Goal: Transaction & Acquisition: Purchase product/service

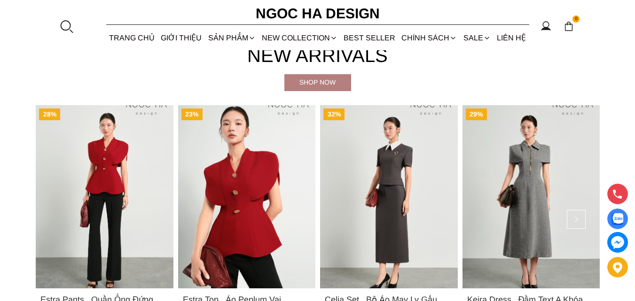
scroll to position [185, 0]
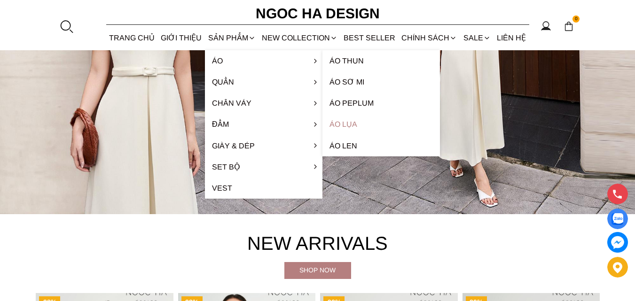
click at [350, 122] on link "Áo lụa" at bounding box center [382, 124] width 118 height 21
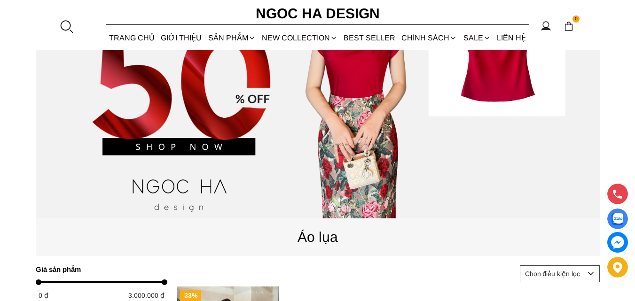
scroll to position [47, 0]
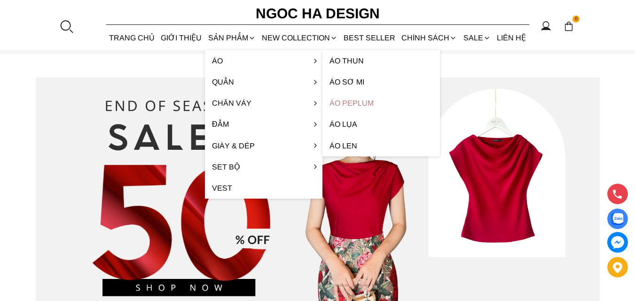
click at [351, 99] on link "Áo Peplum" at bounding box center [382, 103] width 118 height 21
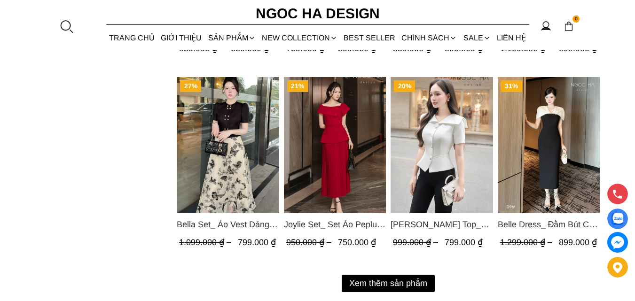
scroll to position [1269, 0]
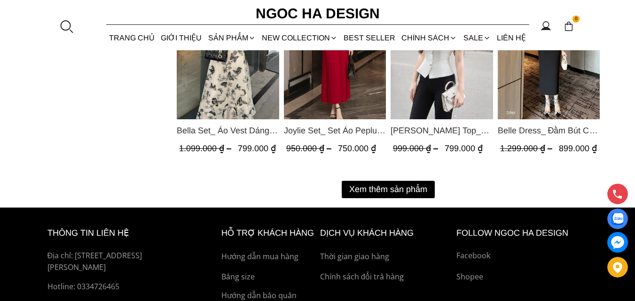
click at [396, 187] on button "Xem thêm sản phẩm" at bounding box center [388, 189] width 93 height 17
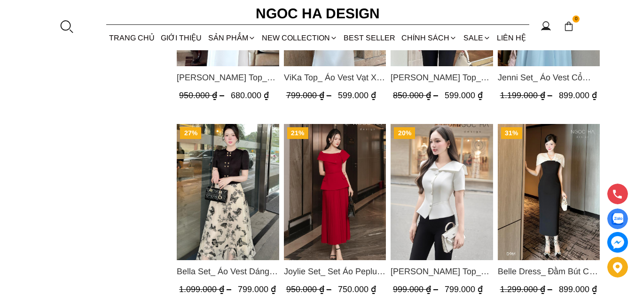
scroll to position [1081, 0]
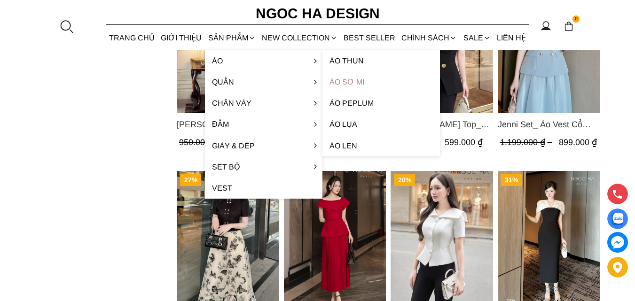
click at [354, 79] on link "Áo sơ mi" at bounding box center [382, 81] width 118 height 21
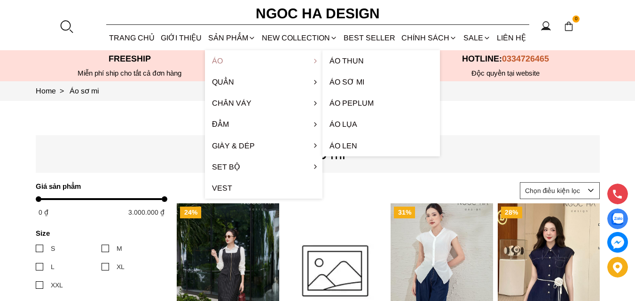
click at [241, 60] on link "Áo" at bounding box center [264, 60] width 118 height 21
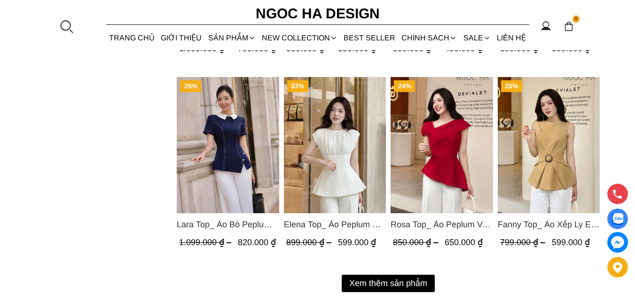
scroll to position [1316, 0]
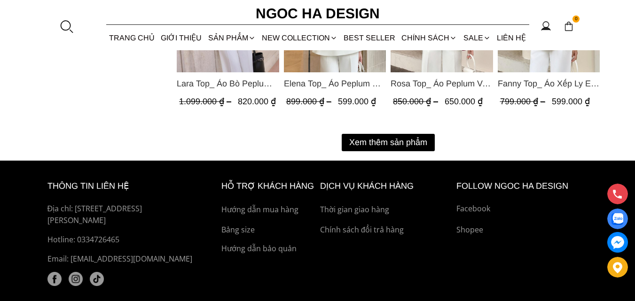
click at [365, 141] on button "Xem thêm sản phẩm" at bounding box center [388, 142] width 93 height 17
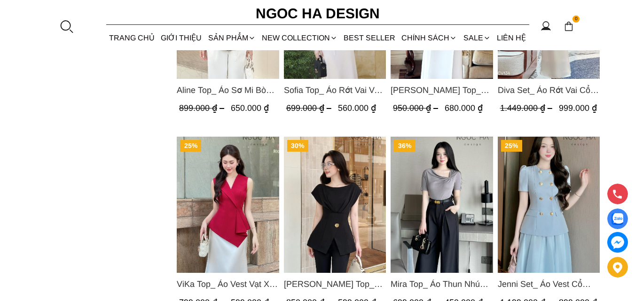
scroll to position [1363, 0]
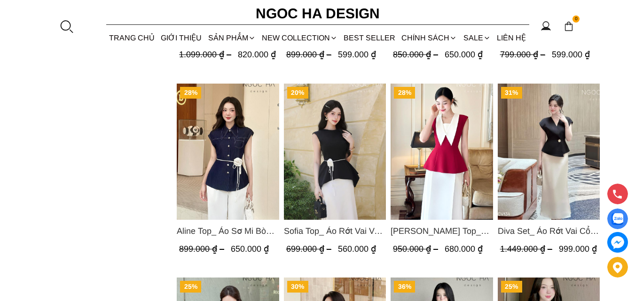
click at [569, 151] on img "Product image - Diva Set_ Áo Rớt Vai Cổ V, Chân Váy Lụa Đuôi Cá A1078+CV134" at bounding box center [548, 152] width 102 height 136
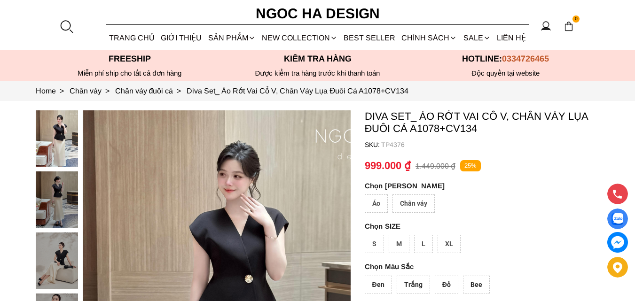
scroll to position [94, 0]
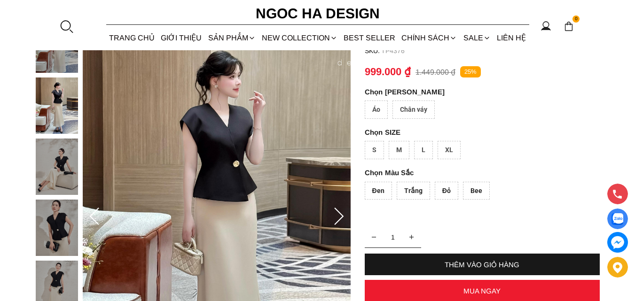
click at [64, 228] on img at bounding box center [57, 228] width 42 height 56
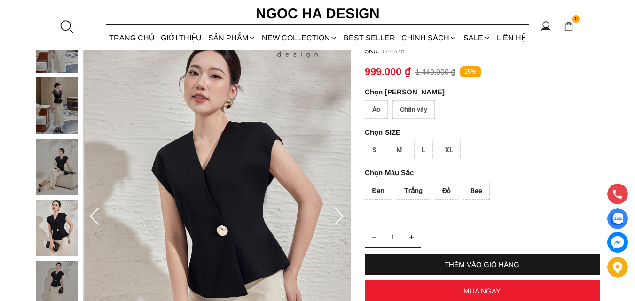
scroll to position [188, 0]
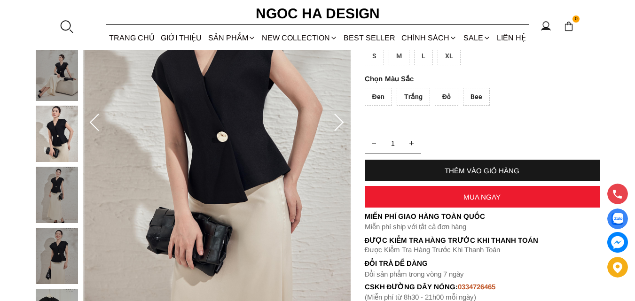
click at [57, 252] on img at bounding box center [57, 256] width 42 height 56
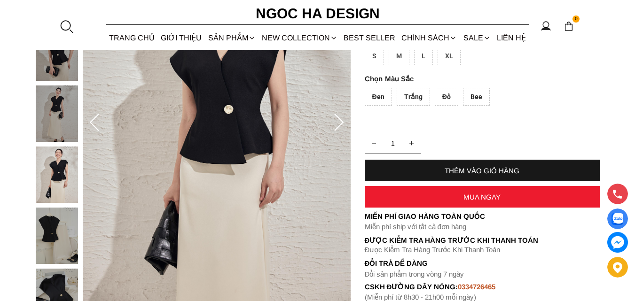
scroll to position [282, 0]
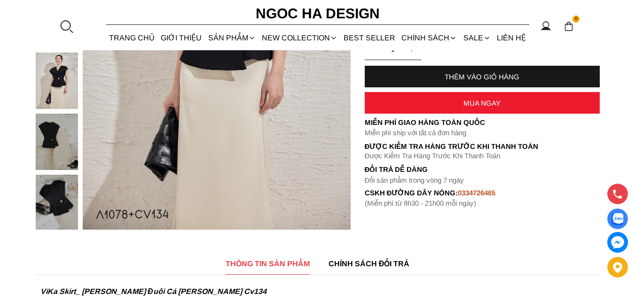
click at [62, 201] on img at bounding box center [57, 203] width 42 height 56
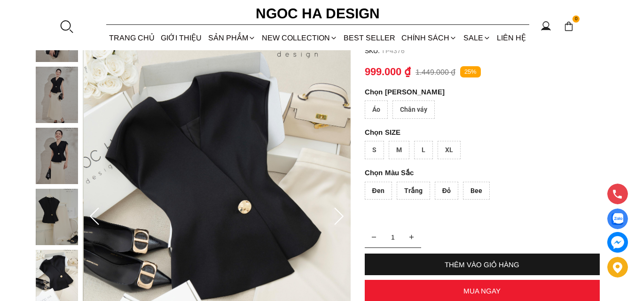
scroll to position [47, 0]
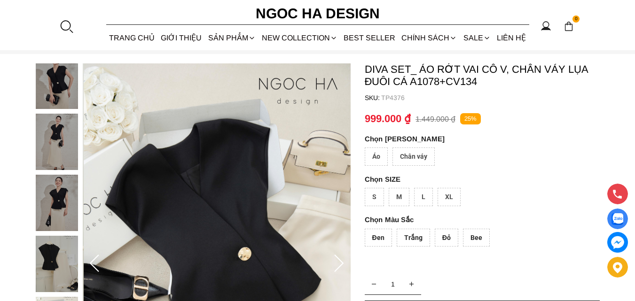
click at [52, 96] on img at bounding box center [57, 81] width 42 height 56
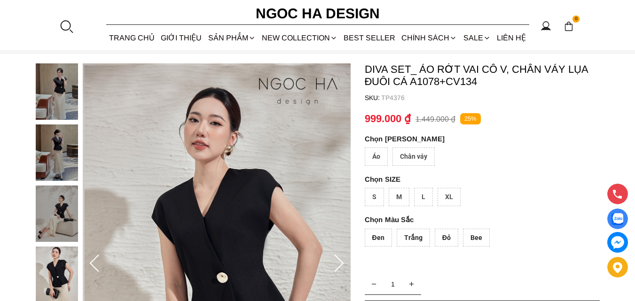
scroll to position [188, 0]
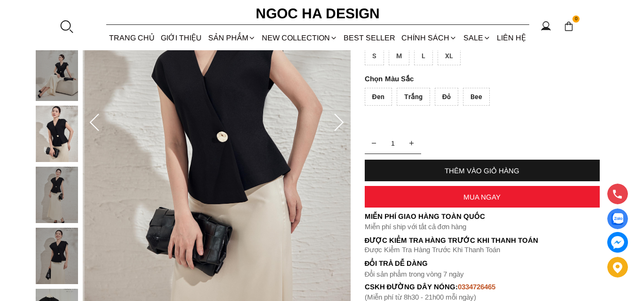
click at [339, 127] on icon at bounding box center [338, 122] width 9 height 17
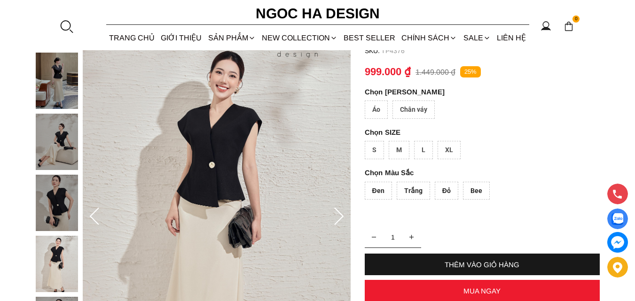
scroll to position [47, 0]
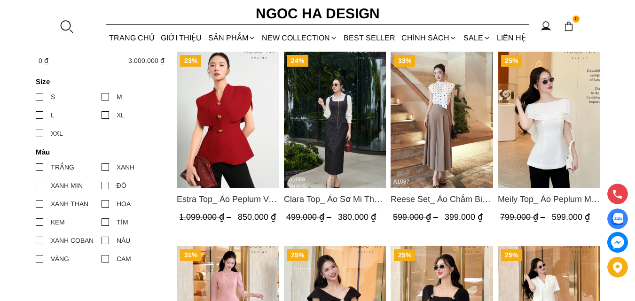
scroll to position [282, 0]
